Goal: Transaction & Acquisition: Purchase product/service

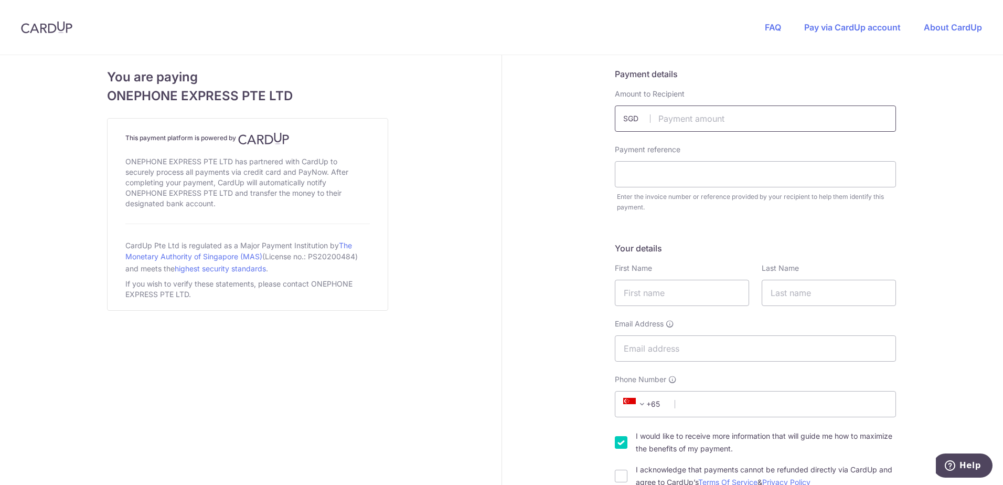
click at [679, 122] on input "text" at bounding box center [755, 118] width 281 height 26
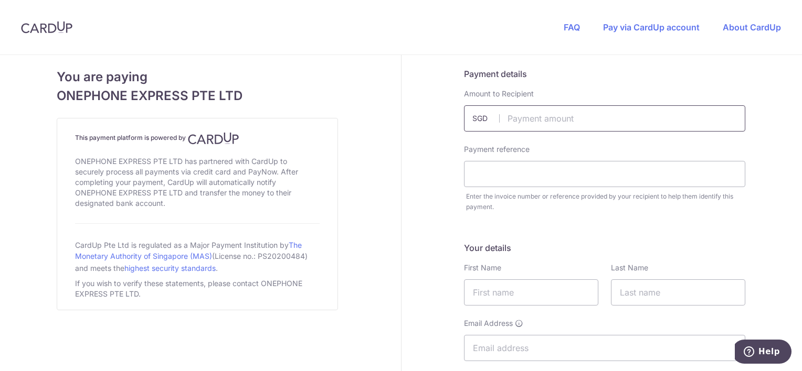
click at [524, 119] on input "text" at bounding box center [604, 118] width 281 height 26
type input "1480.00"
click at [484, 172] on input "text" at bounding box center [604, 174] width 281 height 26
click at [637, 171] on input "text" at bounding box center [604, 174] width 281 height 26
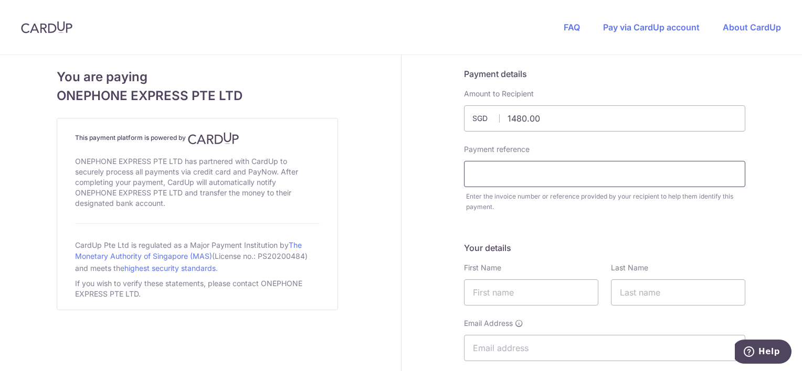
paste input "ORDER #34872"
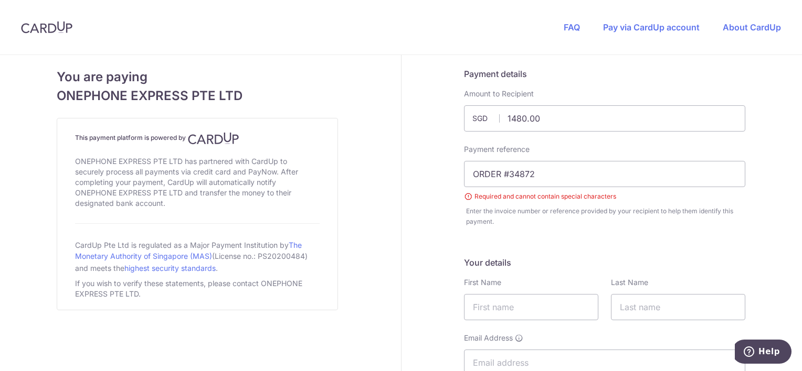
click at [541, 225] on div "Enter the invoice number or reference provided by your recipient to help them i…" at bounding box center [605, 216] width 279 height 21
click at [542, 180] on input "ORDER #34872" at bounding box center [604, 174] width 281 height 26
click at [499, 175] on input "ORDER #34872" at bounding box center [604, 174] width 281 height 26
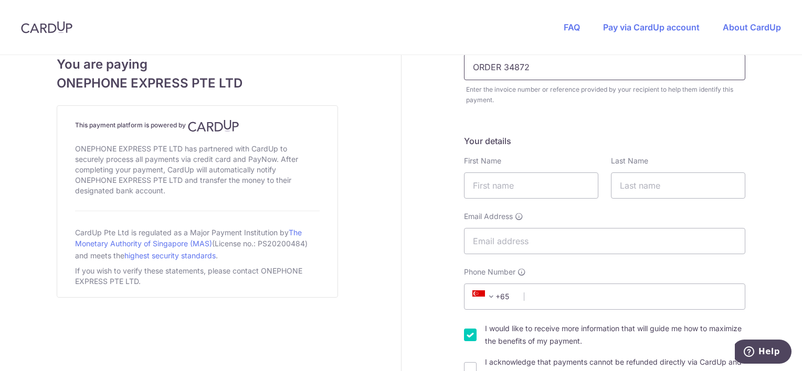
scroll to position [128, 0]
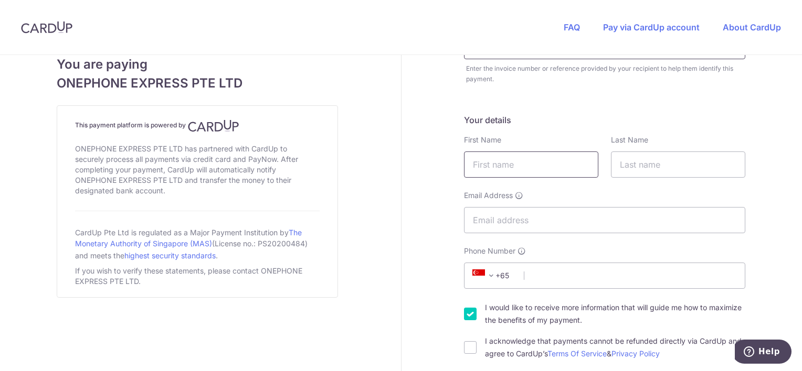
type input "ORDER 34872"
click at [509, 161] on input "text" at bounding box center [531, 165] width 134 height 26
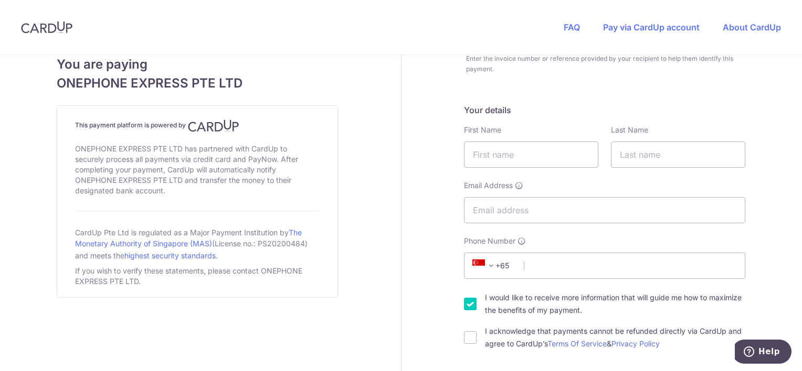
scroll to position [136, 0]
click at [557, 154] on input "text" at bounding box center [531, 156] width 134 height 26
type input "huseyin"
click at [645, 163] on input "text" at bounding box center [678, 156] width 134 height 26
type input "tumkaya"
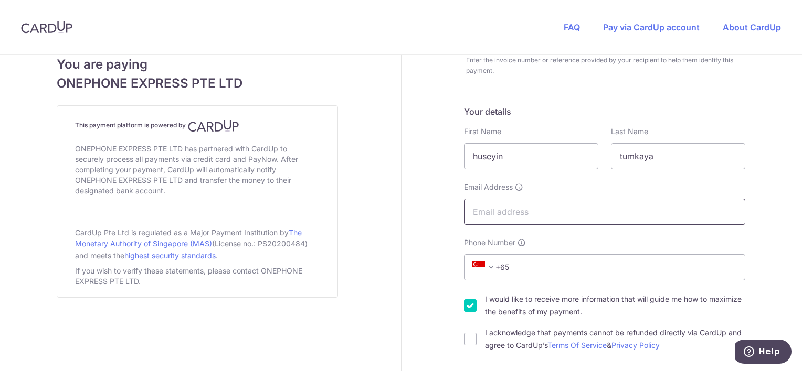
click at [569, 210] on input "Email Address" at bounding box center [604, 212] width 281 height 26
click at [526, 213] on input "Email Address" at bounding box center [604, 212] width 281 height 26
paste input "huseyin.tumkaya@marinesafe.com.sg"
type input "huseyin.tumkaya@marinesafe.com.sg"
click at [606, 257] on input "Phone Number" at bounding box center [604, 267] width 281 height 26
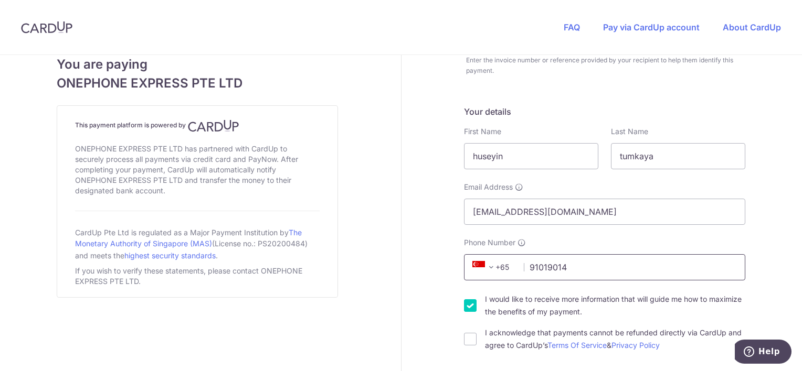
type input "91019014"
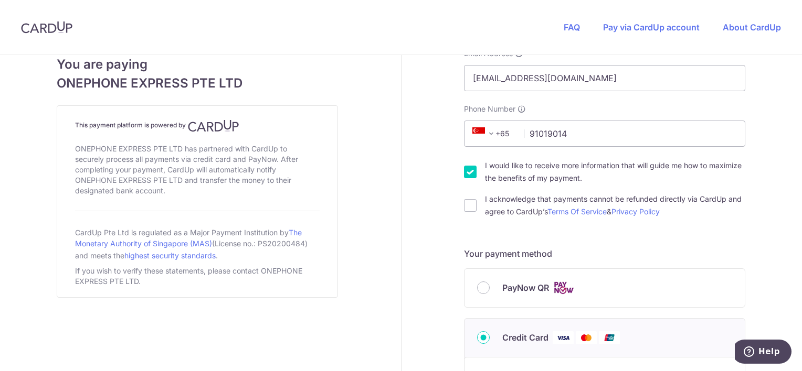
scroll to position [271, 0]
click at [464, 172] on input "I would like to receive more information that will guide me how to maximize the…" at bounding box center [470, 171] width 13 height 13
checkbox input "false"
click at [464, 205] on input "I acknowledge that payments cannot be refunded directly via CardUp and agree to…" at bounding box center [470, 205] width 13 height 13
checkbox input "true"
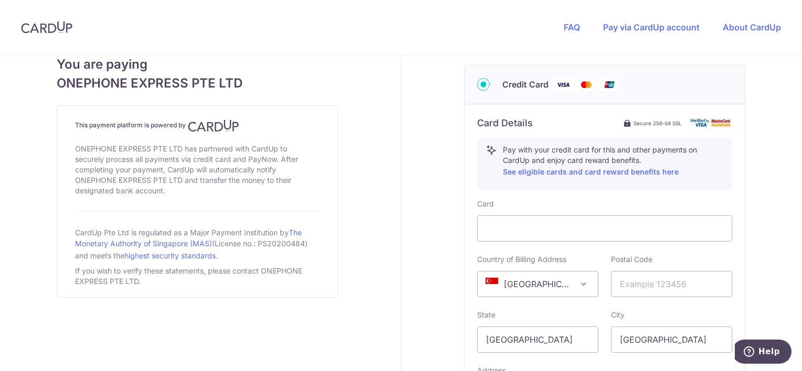
scroll to position [615, 0]
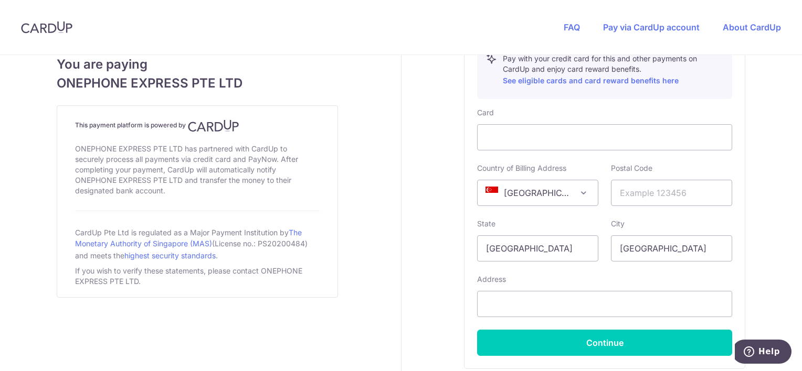
click at [655, 189] on input "text" at bounding box center [671, 193] width 121 height 26
click at [676, 198] on input "text" at bounding box center [671, 193] width 121 height 26
type input "608580"
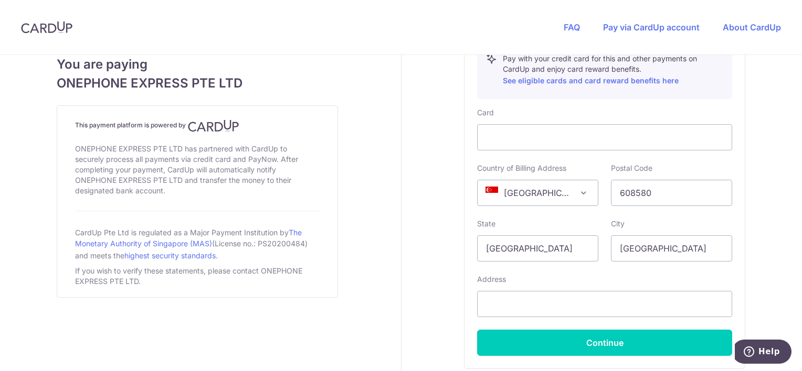
click at [631, 299] on input "text" at bounding box center [604, 304] width 255 height 26
type input "36 Toh Guan Road East"
select select "65"
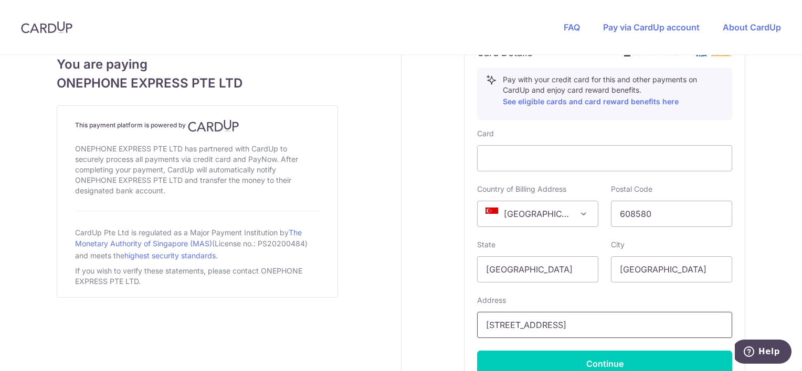
click at [627, 326] on input "36 Toh Guan Road East" at bounding box center [604, 325] width 255 height 26
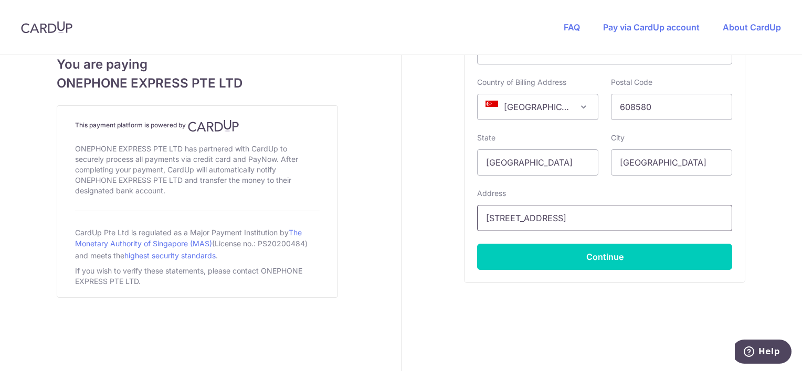
click at [695, 214] on input "36 Toh Guan Road East" at bounding box center [604, 218] width 255 height 26
type input "36 Toh Guan Road East, #01-39"
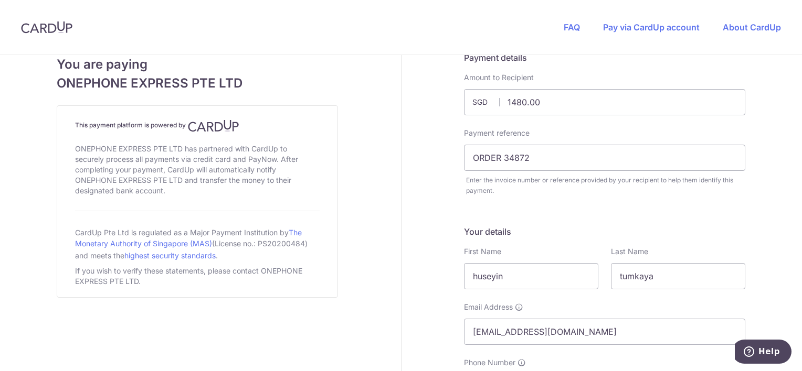
scroll to position [16, 0]
click at [514, 271] on input "huseyin" at bounding box center [531, 277] width 134 height 26
type input "Huseyin"
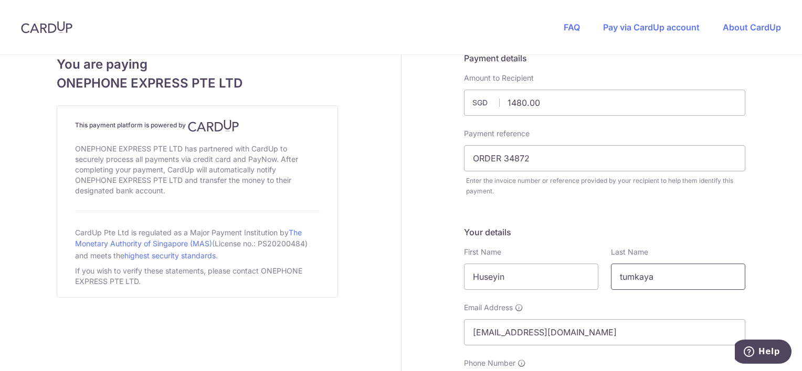
click at [657, 272] on input "tumkaya" at bounding box center [678, 277] width 134 height 26
type input "Tumkaya"
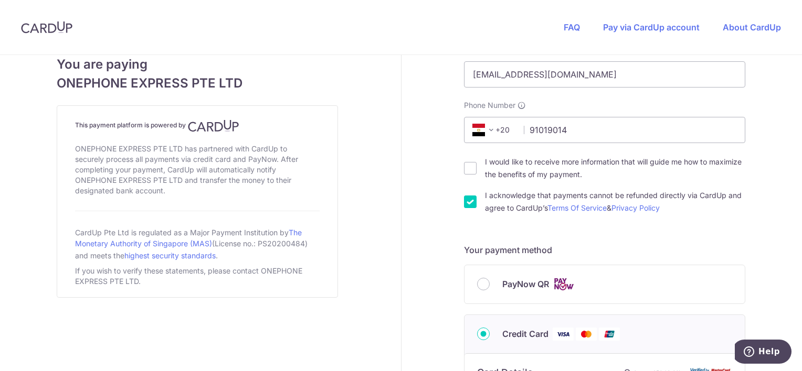
scroll to position [274, 0]
click at [489, 128] on span at bounding box center [491, 130] width 13 height 13
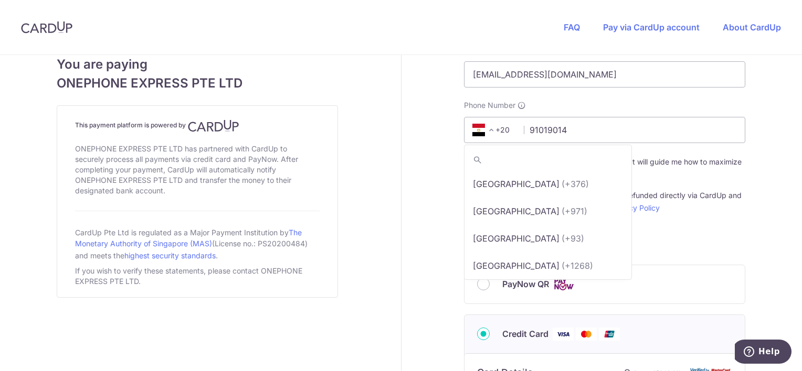
scroll to position [1717, 0]
click at [493, 157] on input "search" at bounding box center [547, 160] width 167 height 21
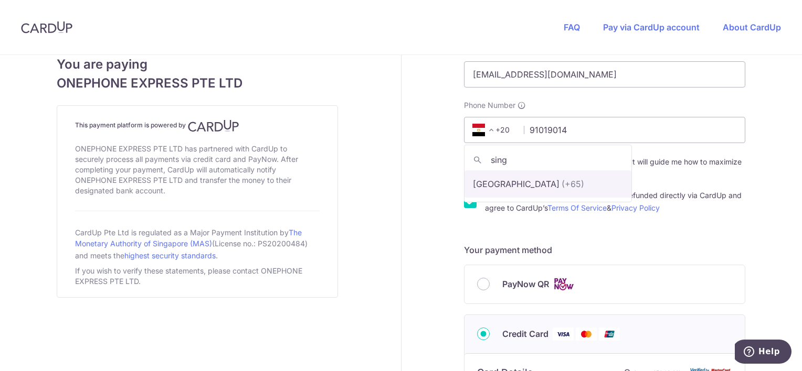
type input "sing"
select select "199"
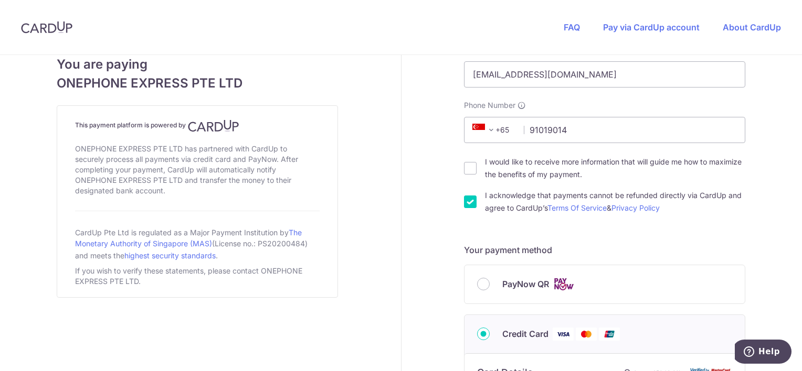
click at [763, 136] on div "Payment details Amount to Recipient 1480.00 SGD Payment reference ORDER 34872 R…" at bounding box center [604, 290] width 407 height 1018
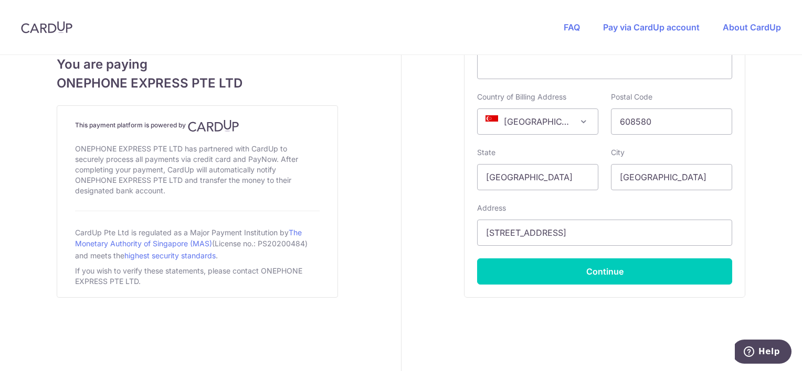
scroll to position [701, 0]
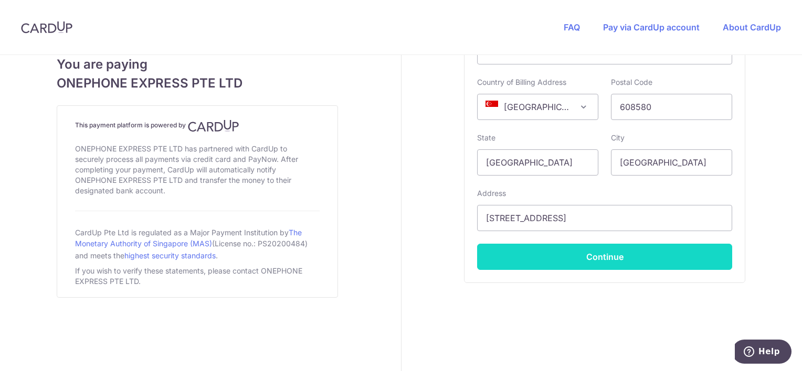
click at [706, 256] on button "Continue" at bounding box center [604, 257] width 255 height 26
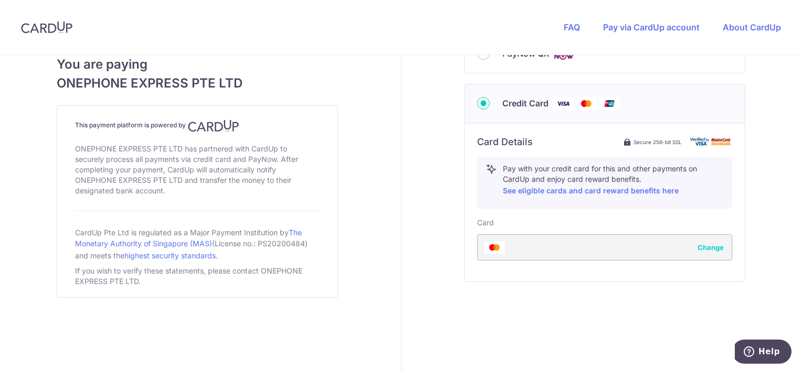
type input "**** 4864"
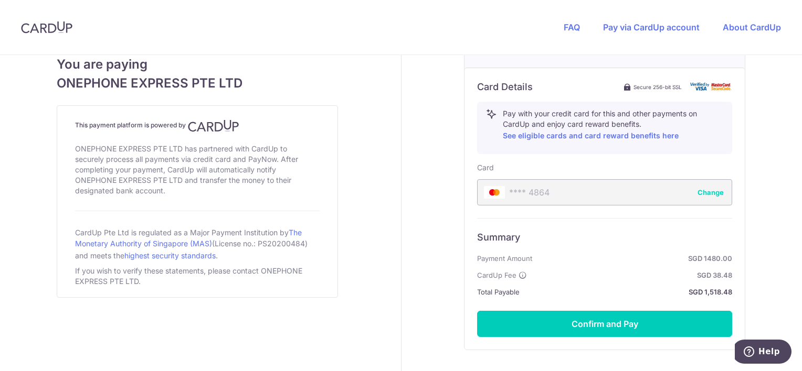
scroll to position [626, 0]
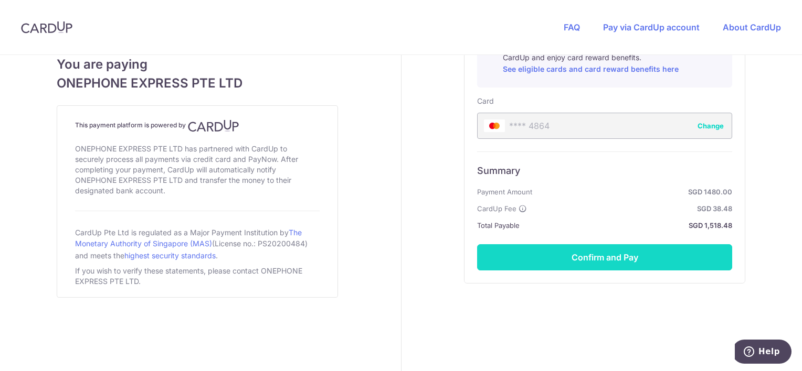
click at [682, 258] on button "Confirm and Pay" at bounding box center [604, 257] width 255 height 26
